Goal: Ask a question

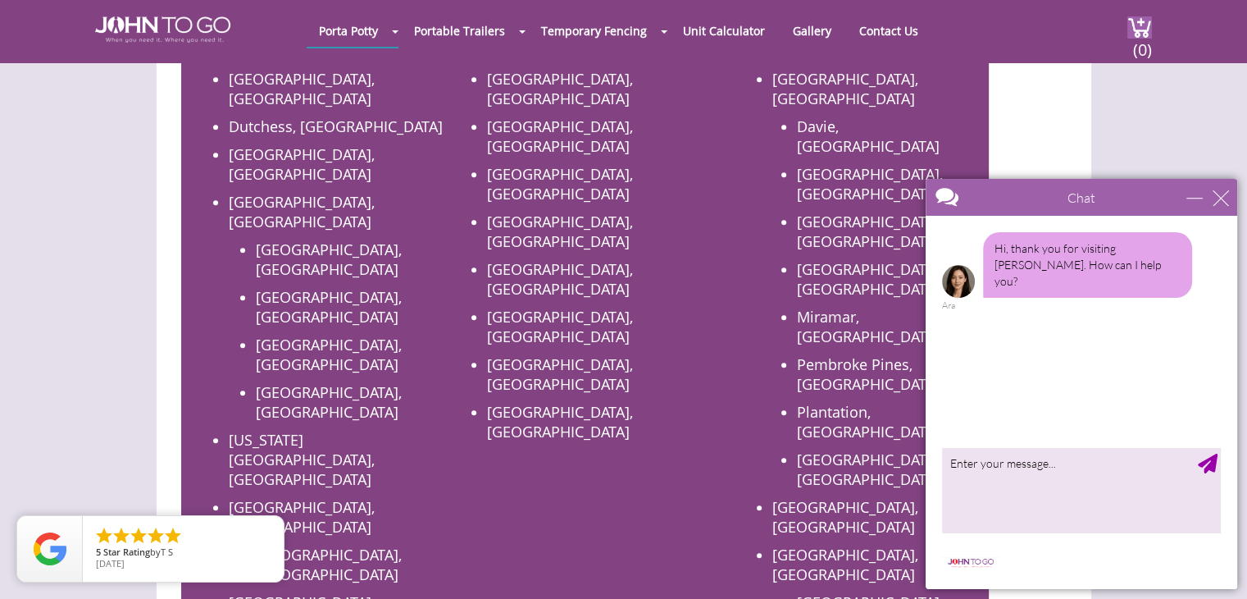
scroll to position [820, 0]
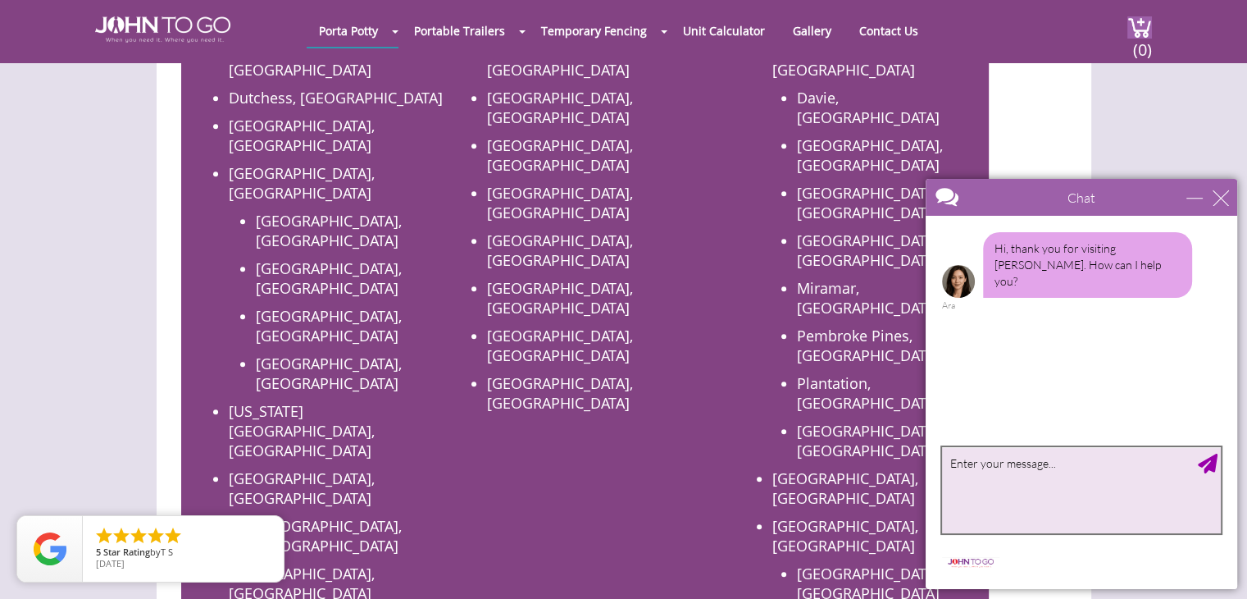
click at [997, 482] on textarea "type your message" at bounding box center [1081, 490] width 279 height 86
type textarea "hello"
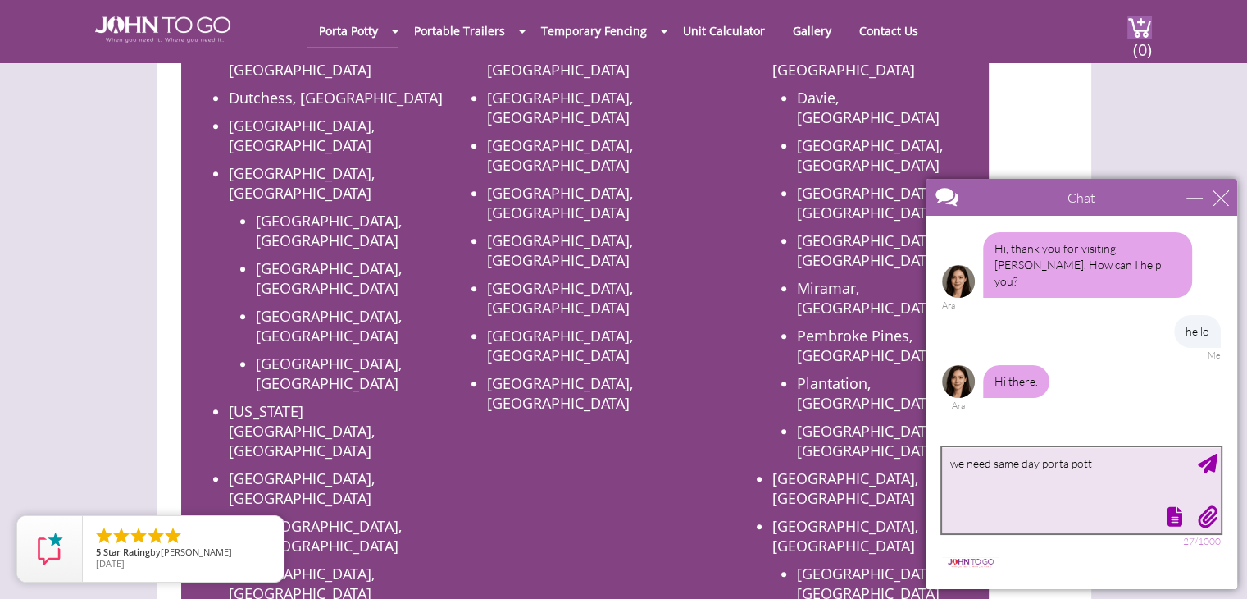
type textarea "we need same day porta potty"
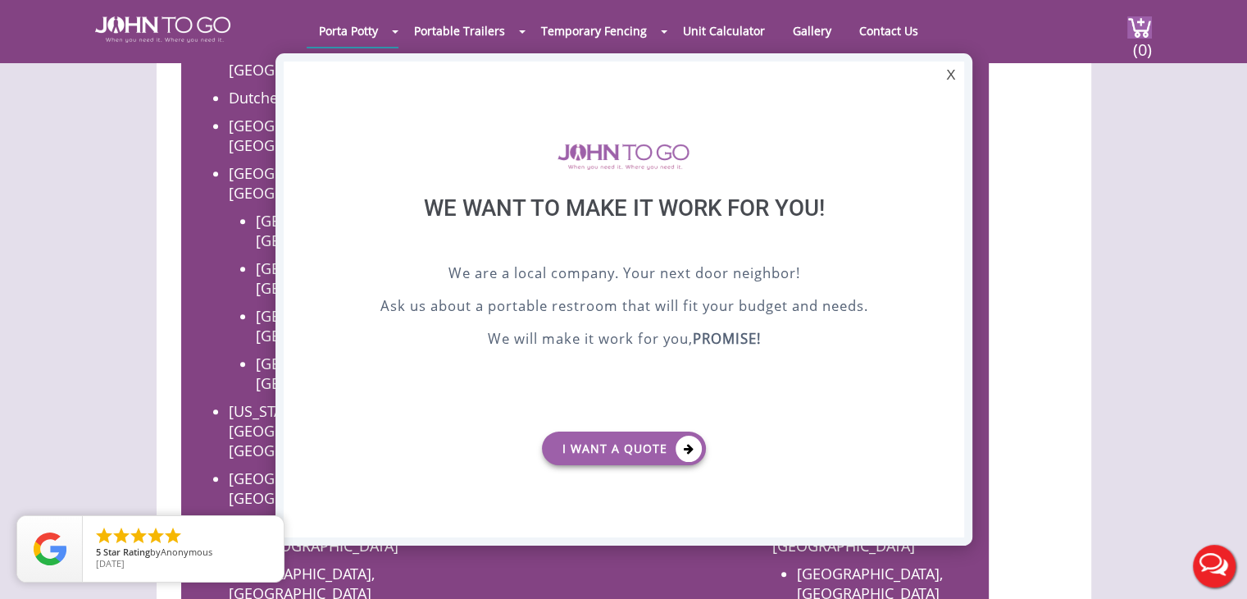
scroll to position [0, 0]
click at [954, 74] on div "X" at bounding box center [950, 75] width 25 height 28
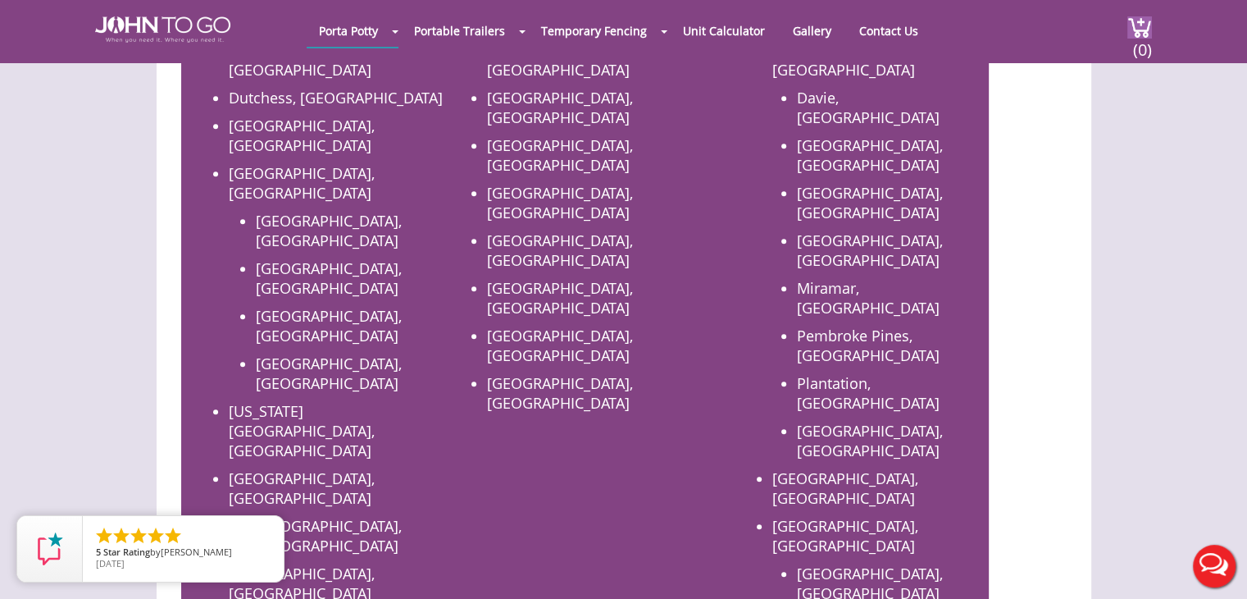
click at [1207, 559] on button "Live Chat" at bounding box center [1215, 566] width 66 height 66
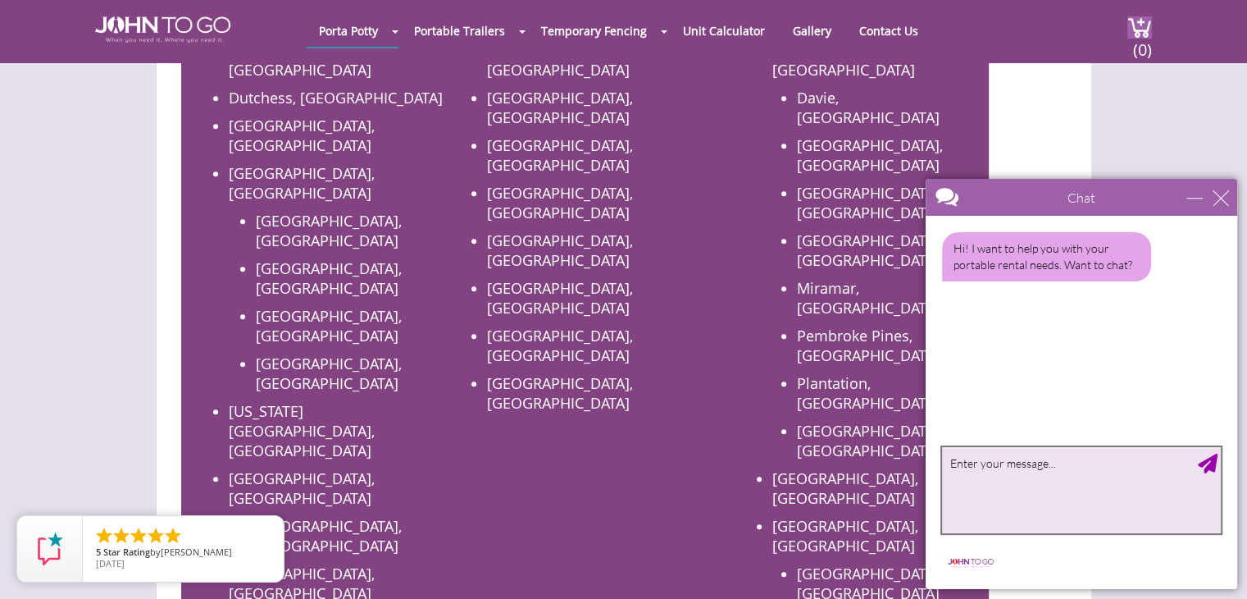
click at [1013, 468] on textarea "type your message" at bounding box center [1081, 490] width 279 height 86
type textarea "14813 [GEOGRAPHIC_DATA]"
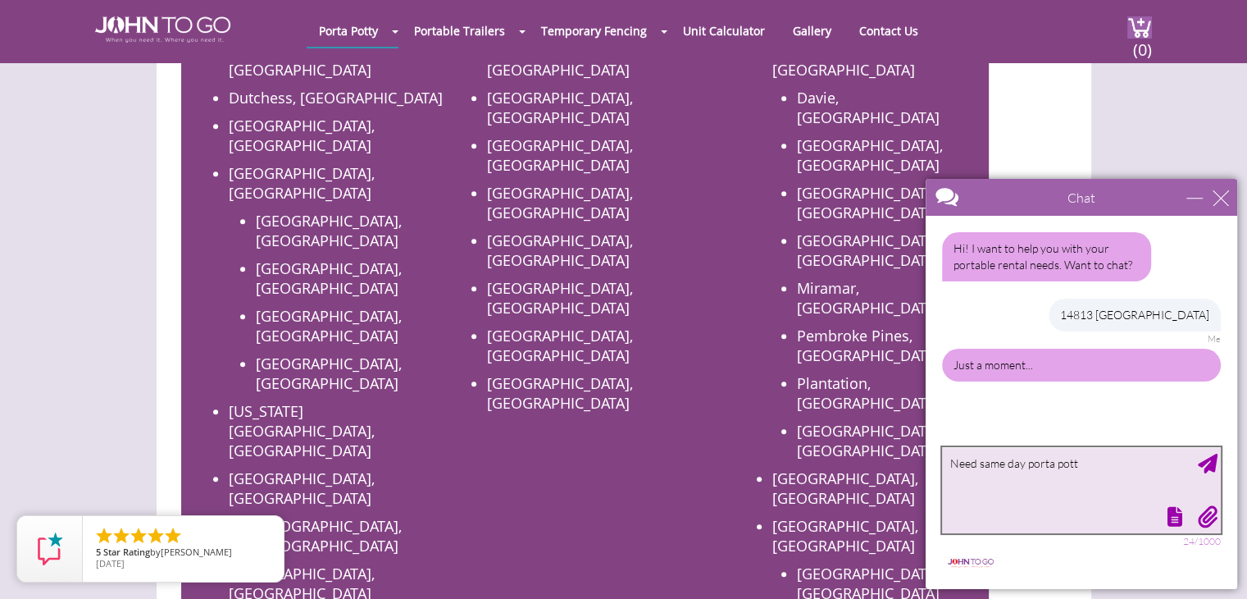
type textarea "Need same day porta potty"
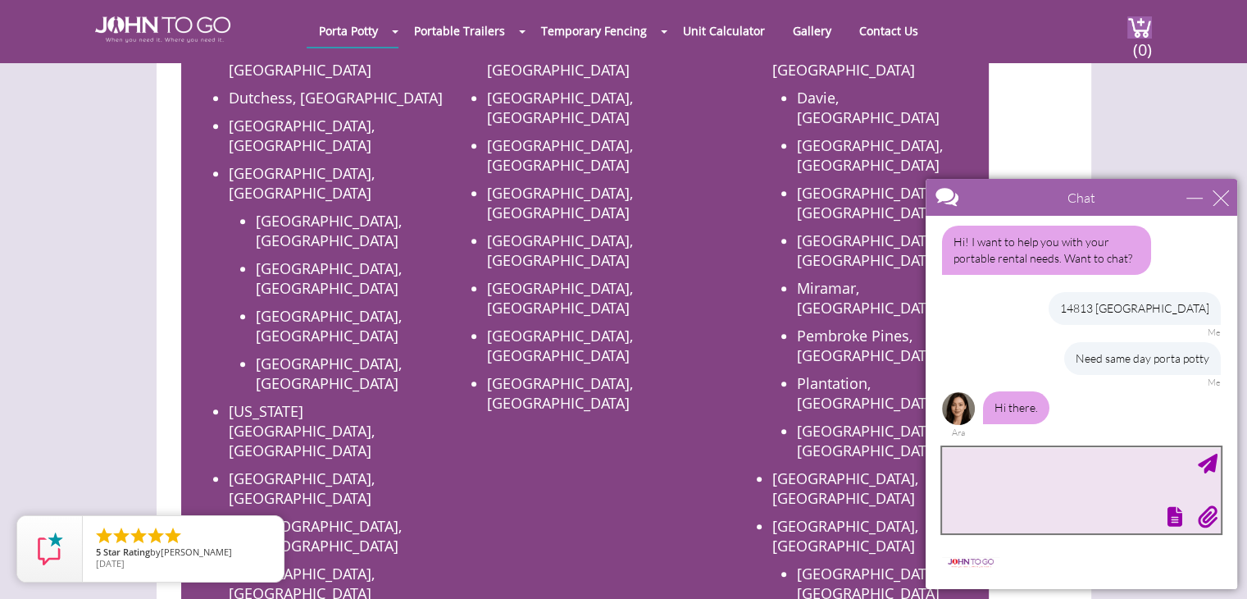
scroll to position [7, 0]
type textarea "can you assist me?"
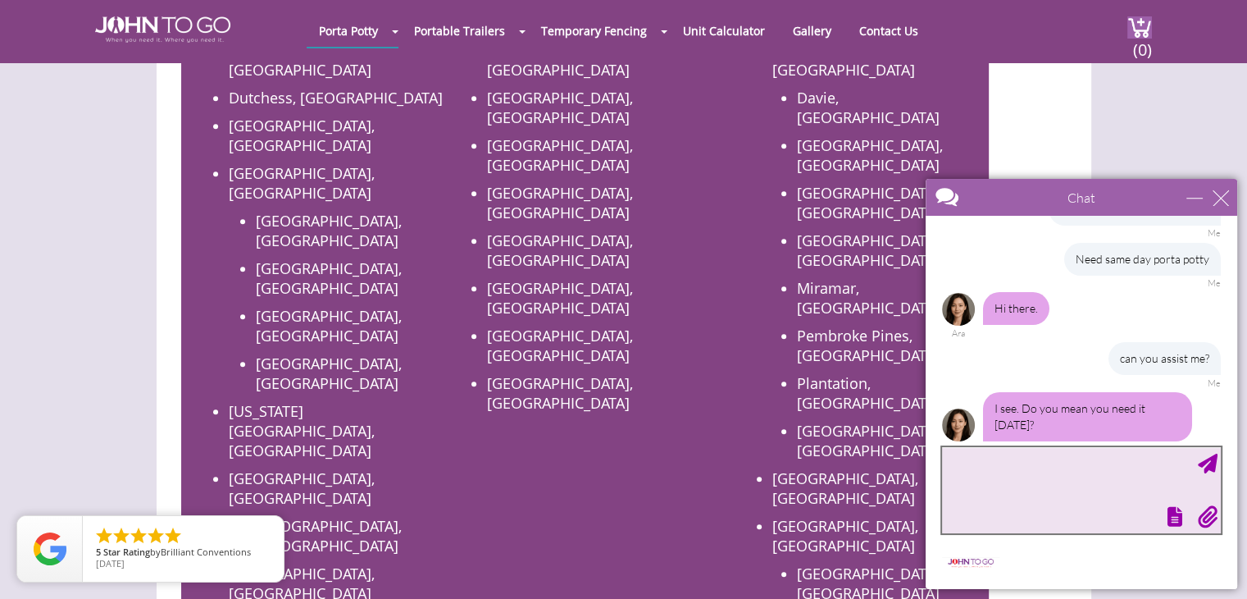
scroll to position [122, 0]
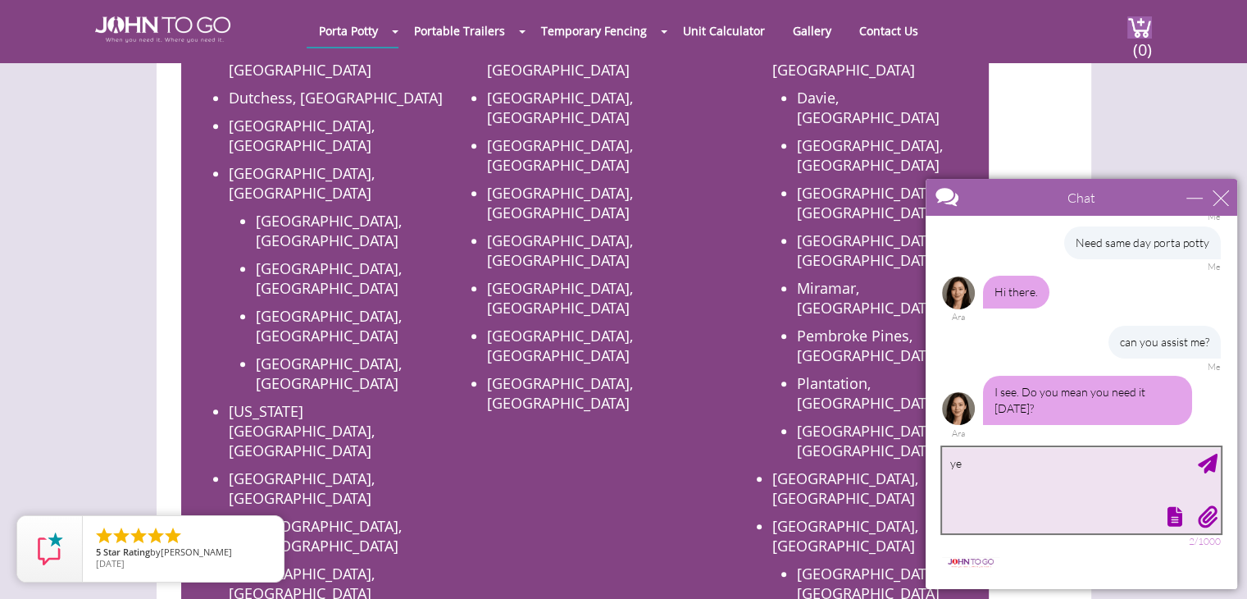
type textarea "yes"
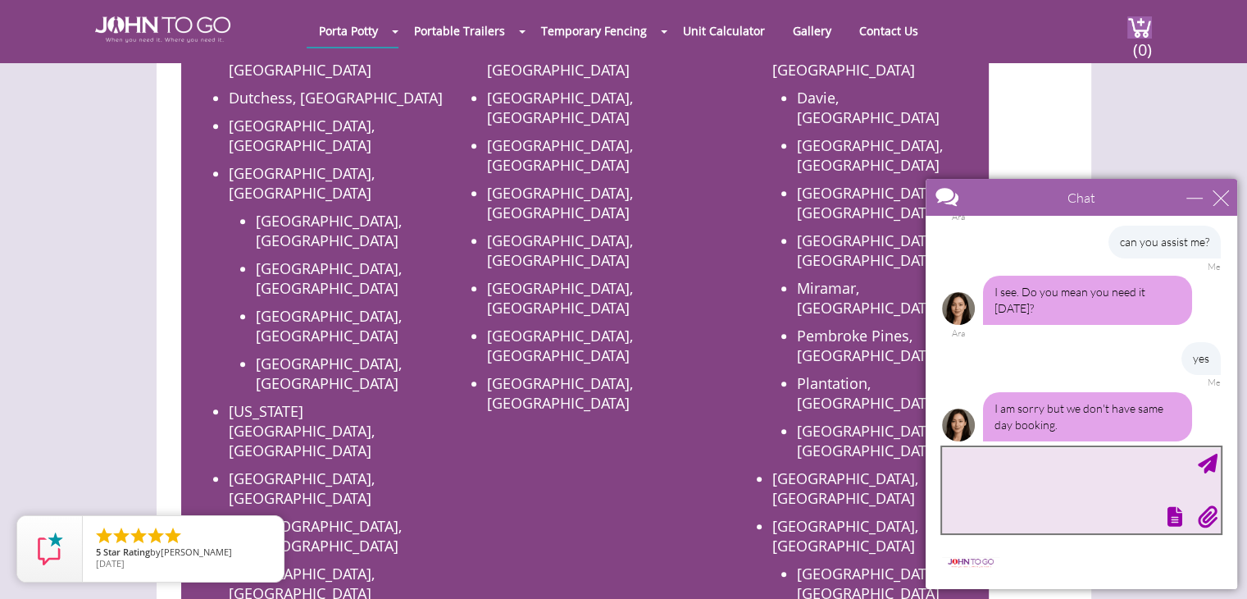
scroll to position [239, 0]
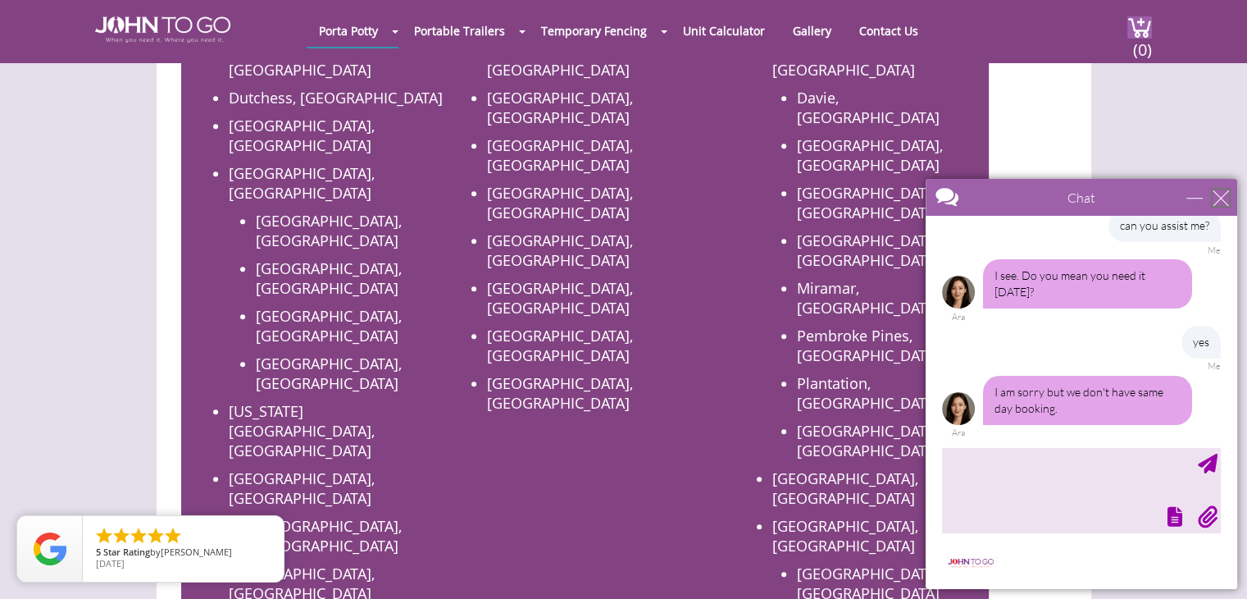
click at [1222, 196] on div "close" at bounding box center [1221, 197] width 16 height 16
type input "Continue Chat"
type input "End Chat"
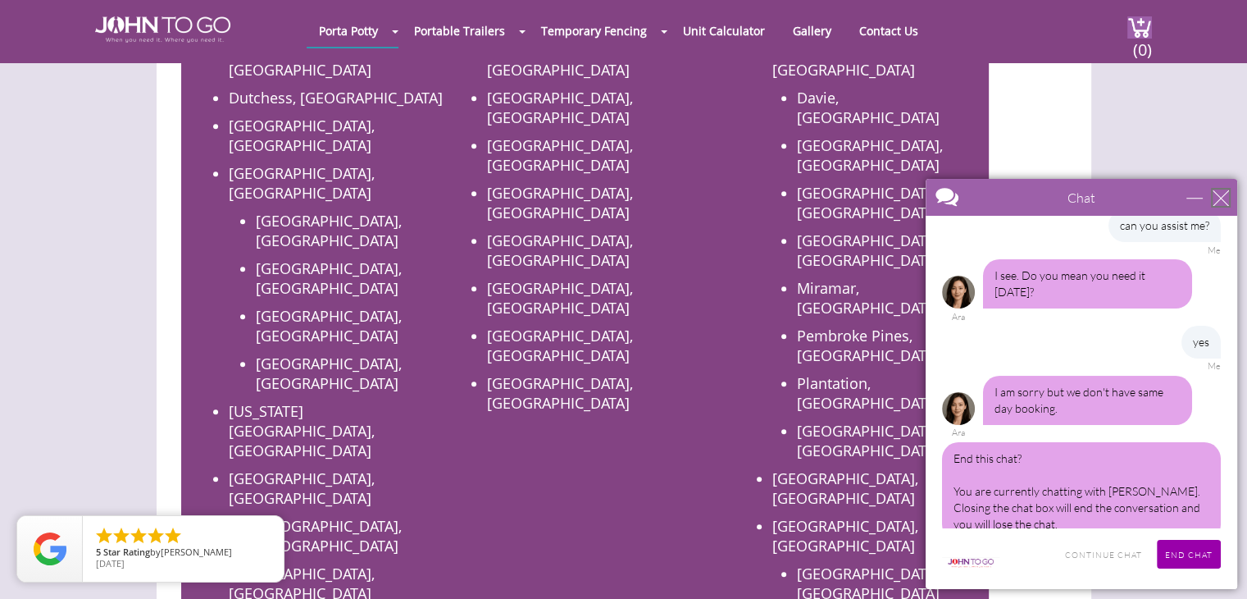
scroll to position [263, 0]
